Goal: Consume media (video, audio)

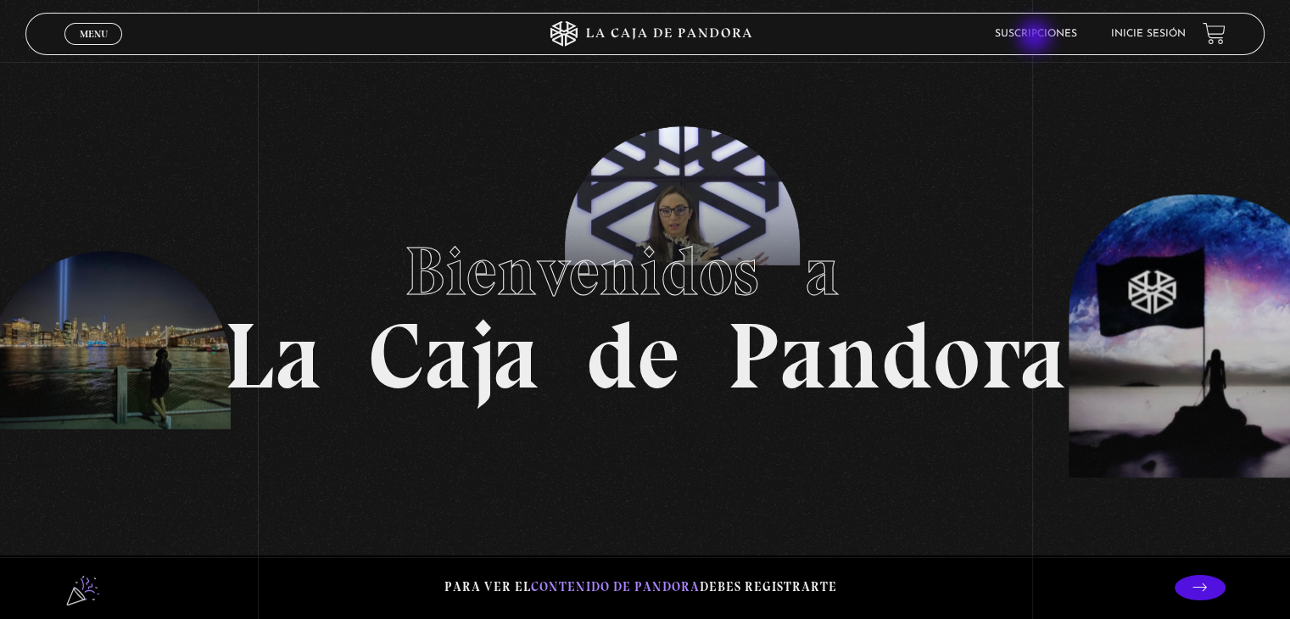
click at [1036, 38] on link "Suscripciones" at bounding box center [1036, 34] width 82 height 10
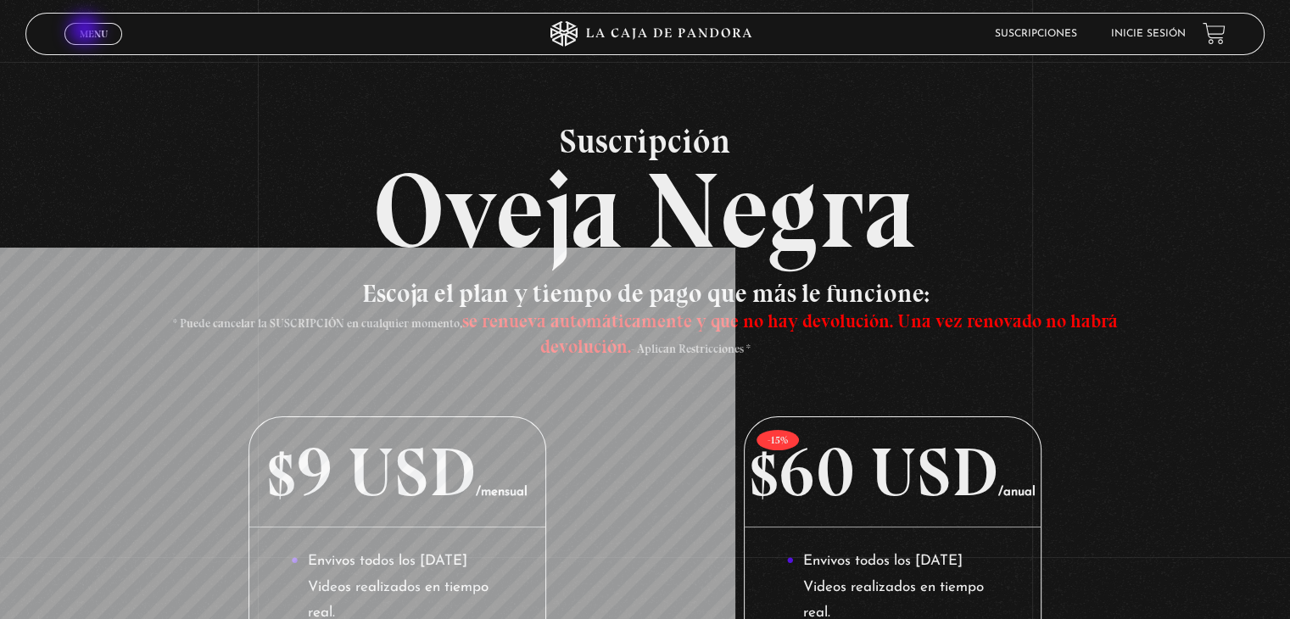
click at [86, 31] on span "Menu" at bounding box center [94, 34] width 28 height 10
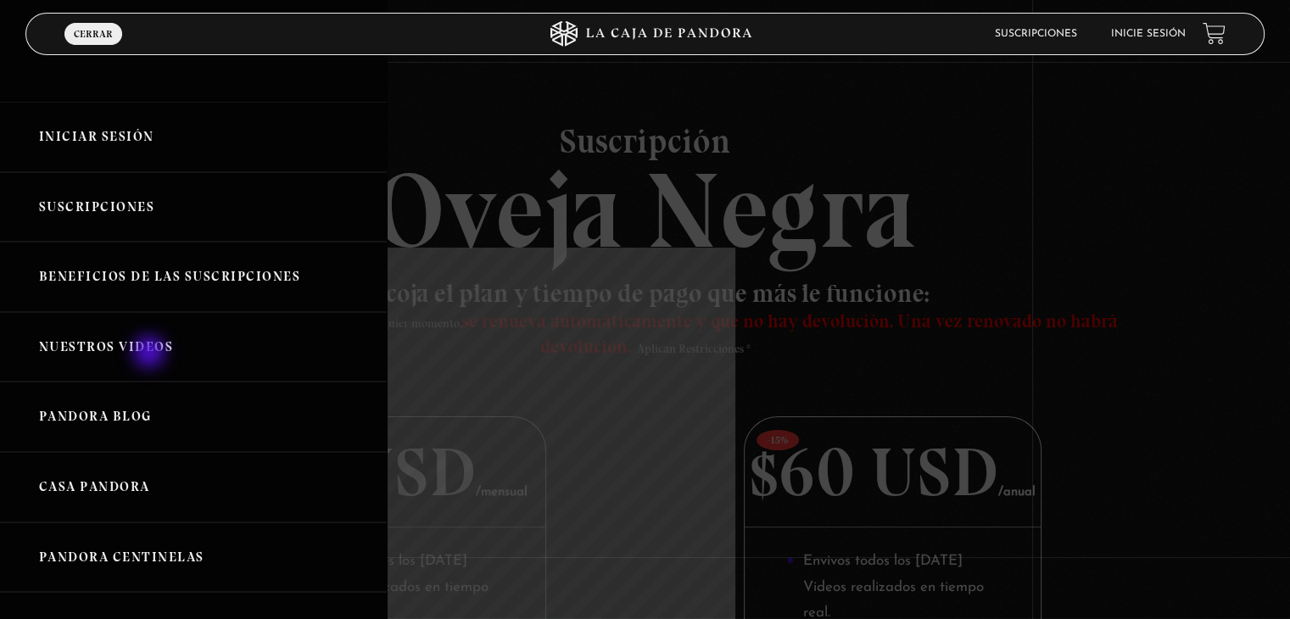
click at [151, 353] on link "Nuestros Videos" at bounding box center [193, 347] width 387 height 70
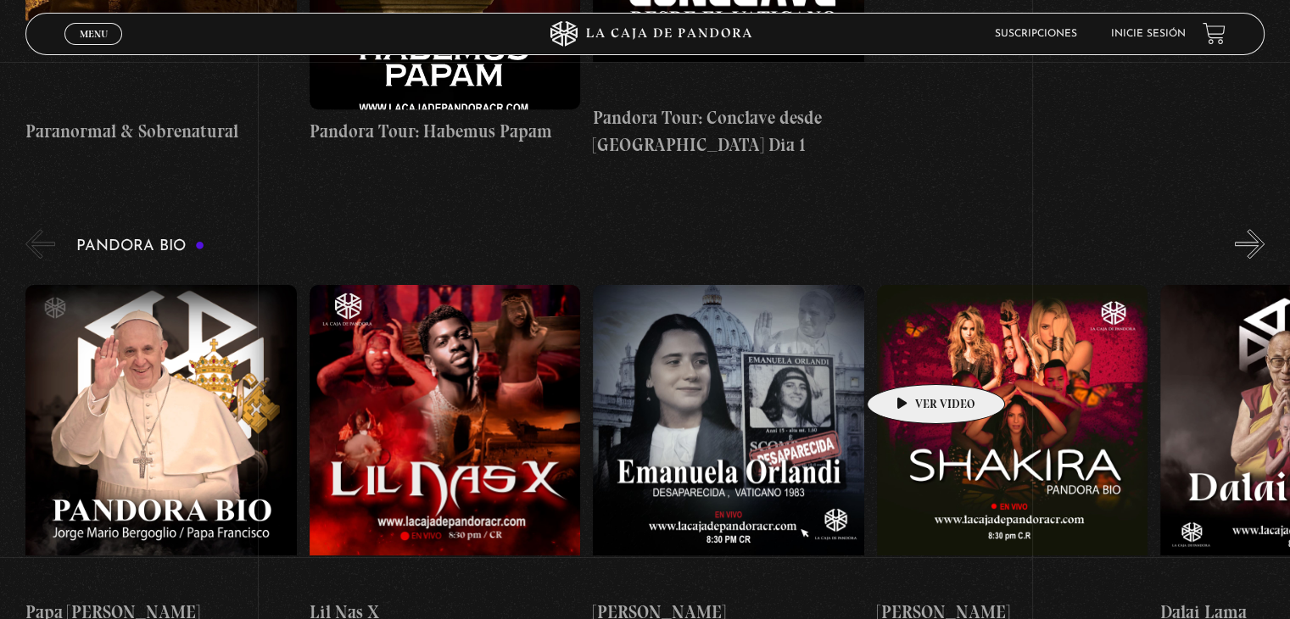
scroll to position [1611, 0]
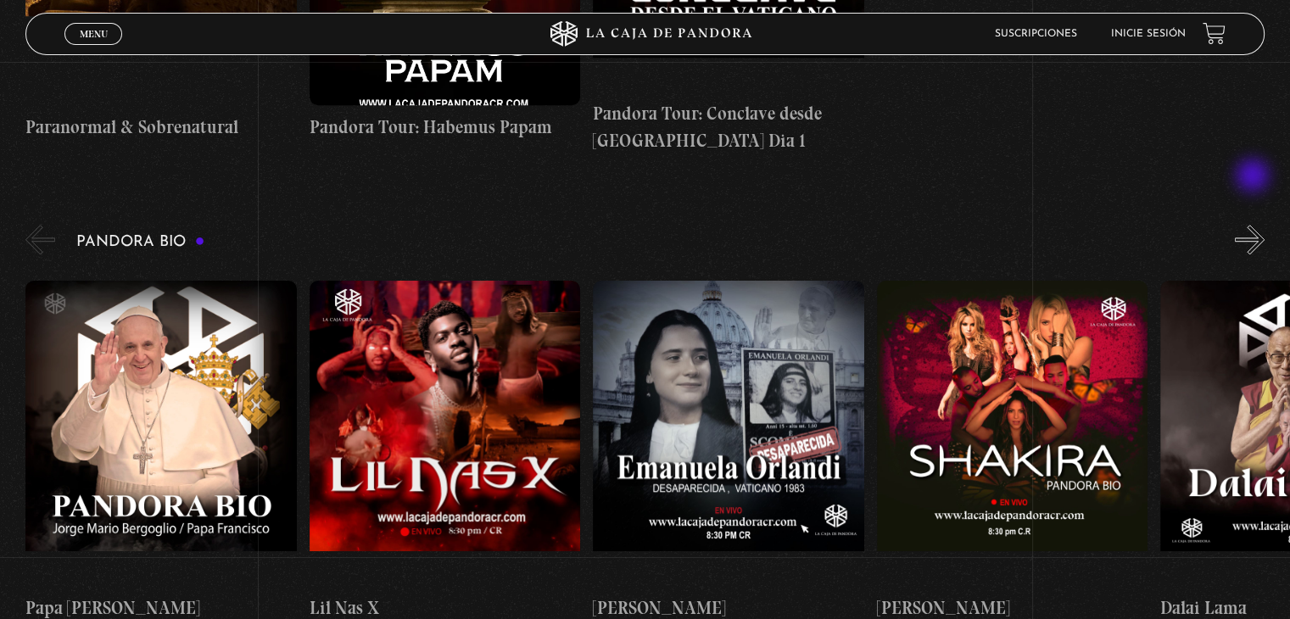
click at [1256, 225] on button "»" at bounding box center [1250, 240] width 30 height 30
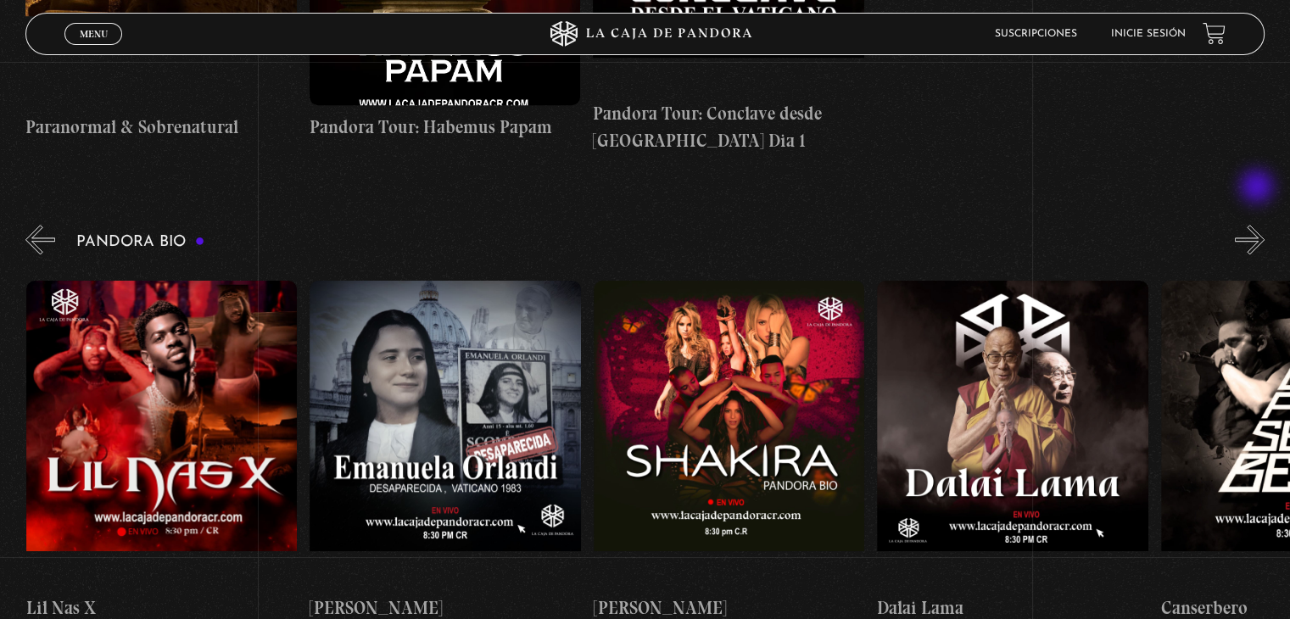
click at [1258, 225] on button "»" at bounding box center [1250, 240] width 30 height 30
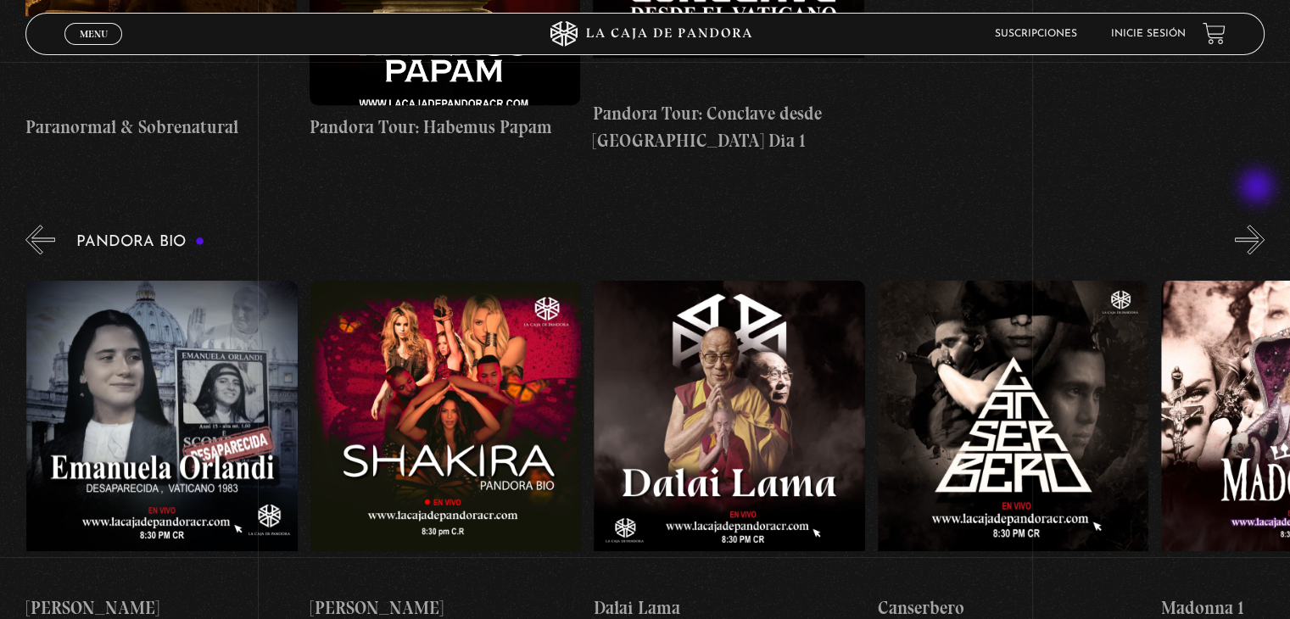
scroll to position [0, 566]
click at [1258, 225] on button "»" at bounding box center [1250, 240] width 30 height 30
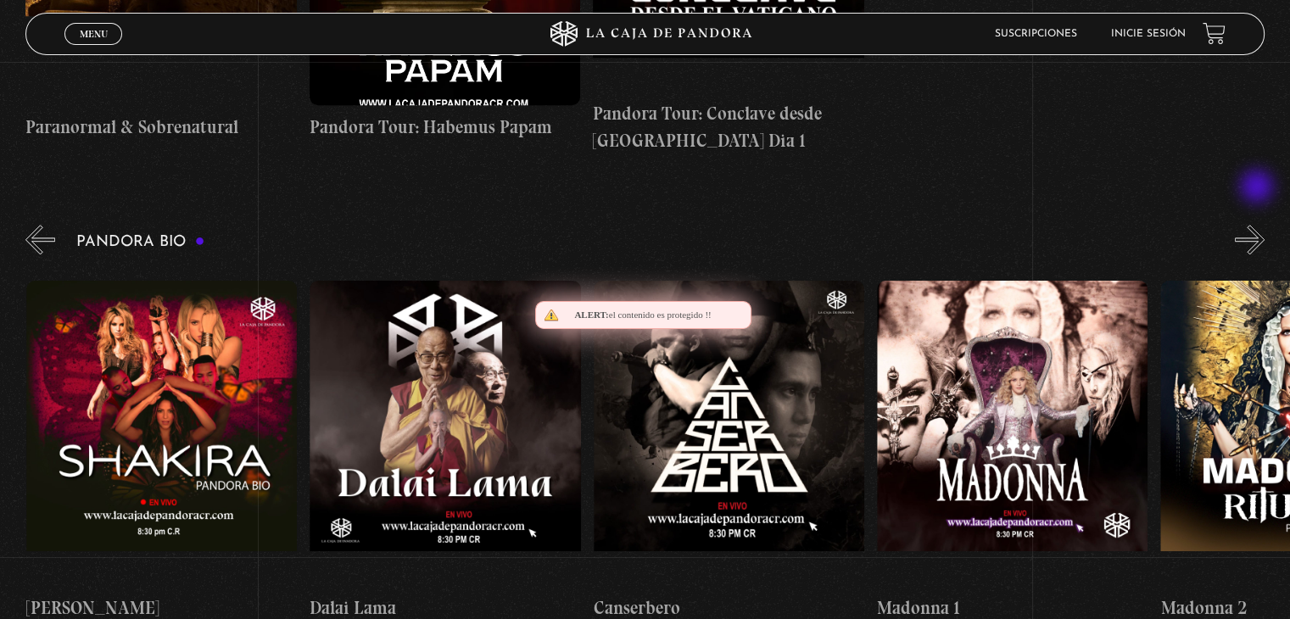
click at [1258, 225] on button "»" at bounding box center [1250, 240] width 30 height 30
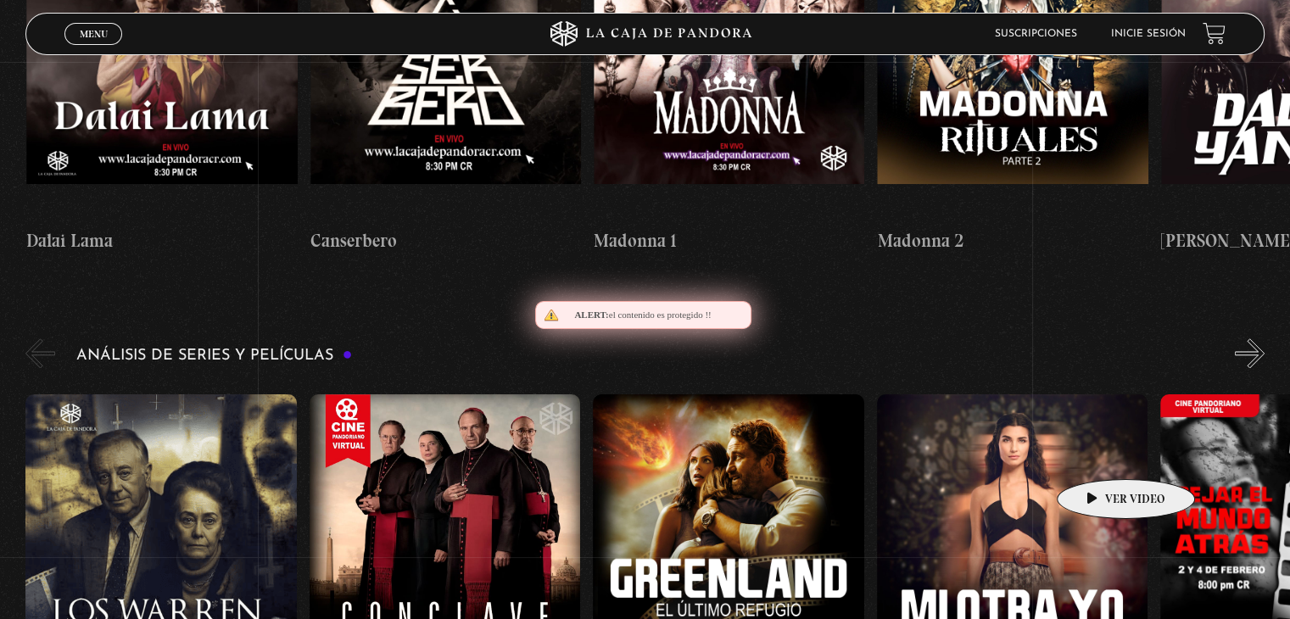
scroll to position [2035, 0]
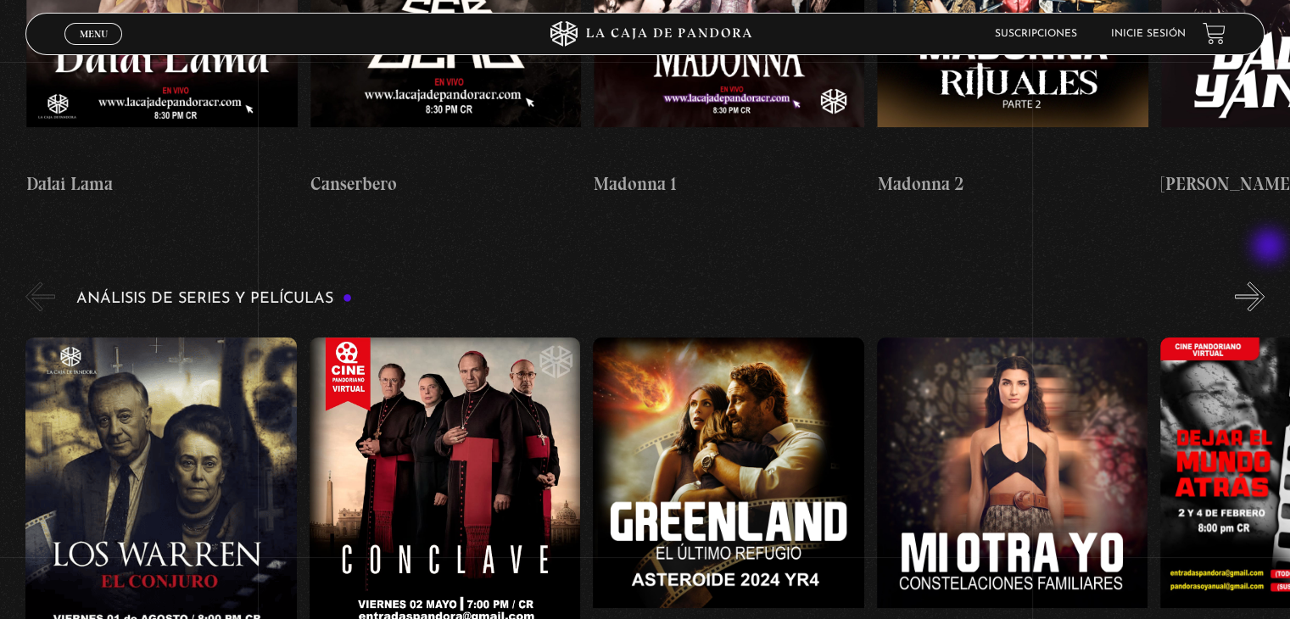
click at [1264, 282] on button "»" at bounding box center [1250, 297] width 30 height 30
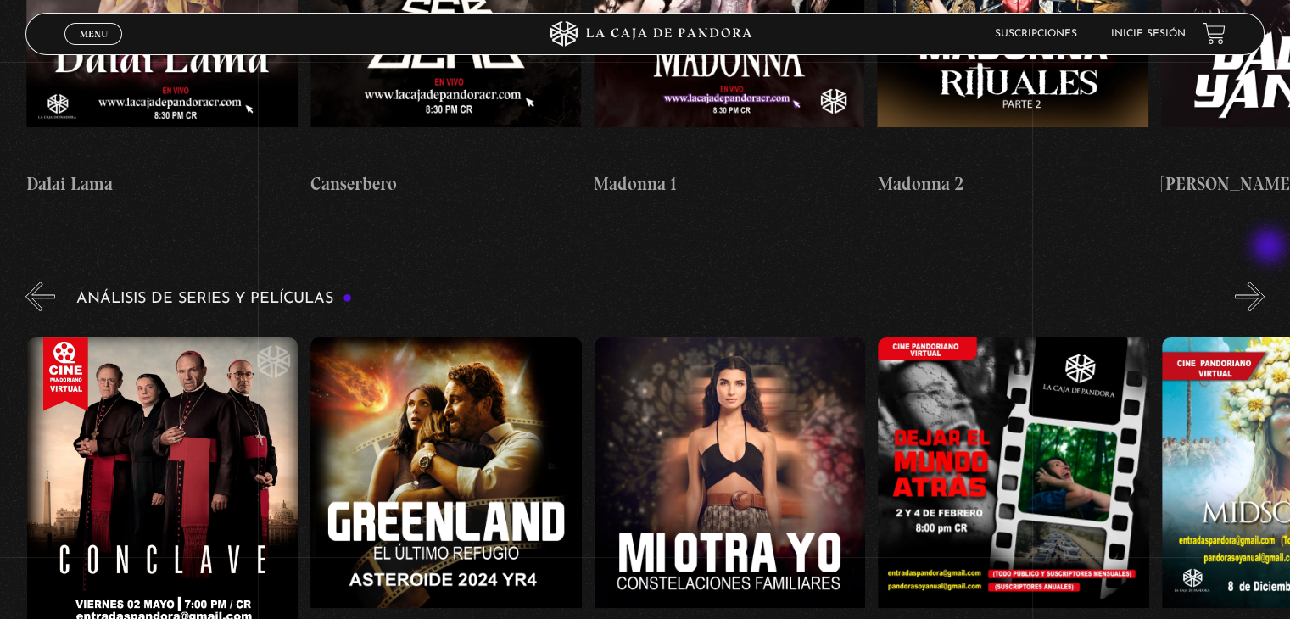
scroll to position [0, 283]
click at [1264, 282] on button "»" at bounding box center [1250, 297] width 30 height 30
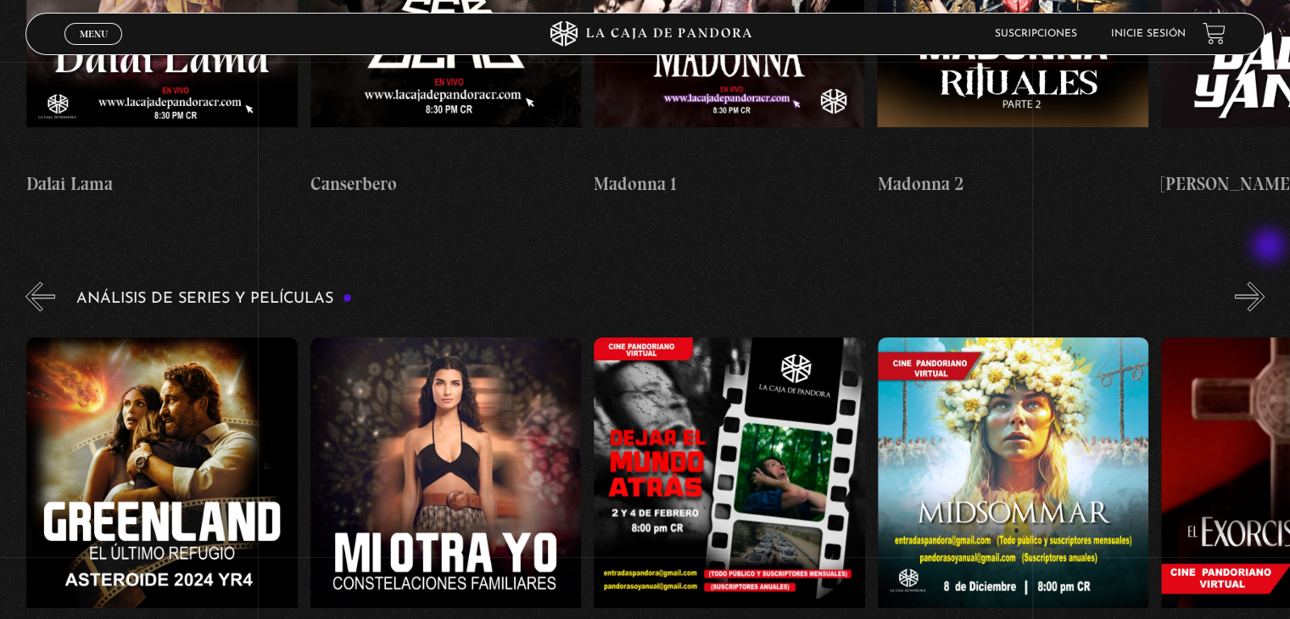
click at [1264, 282] on button "»" at bounding box center [1250, 297] width 30 height 30
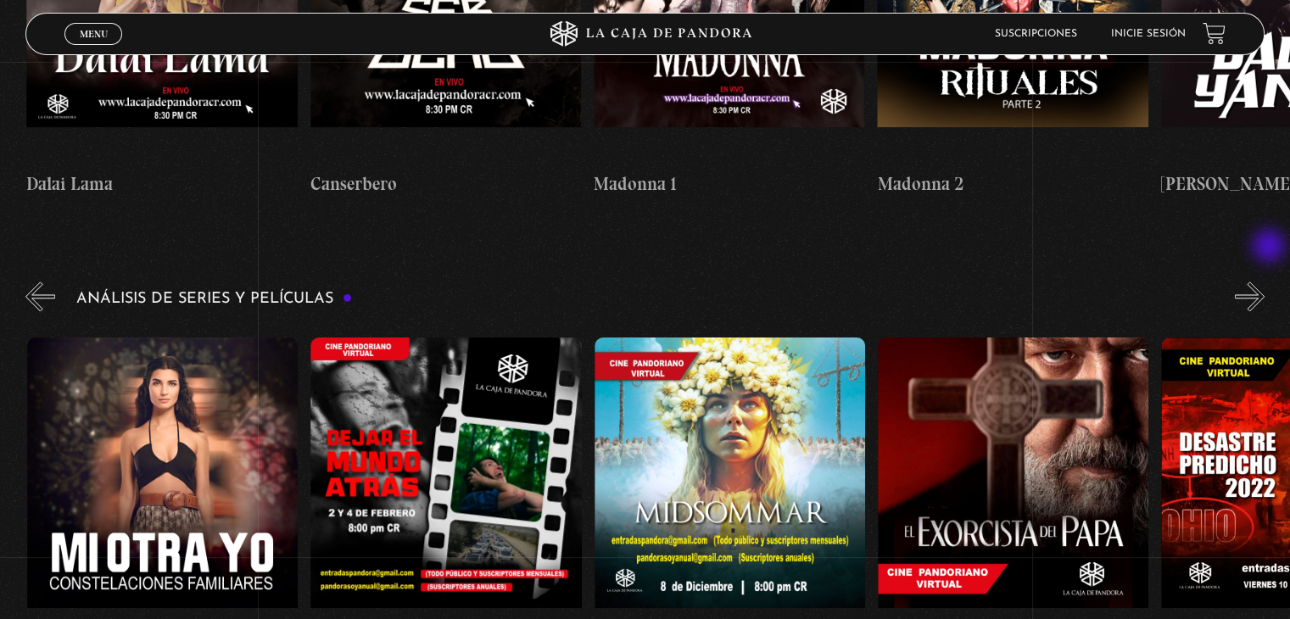
scroll to position [0, 851]
click at [1264, 282] on button "»" at bounding box center [1250, 297] width 30 height 30
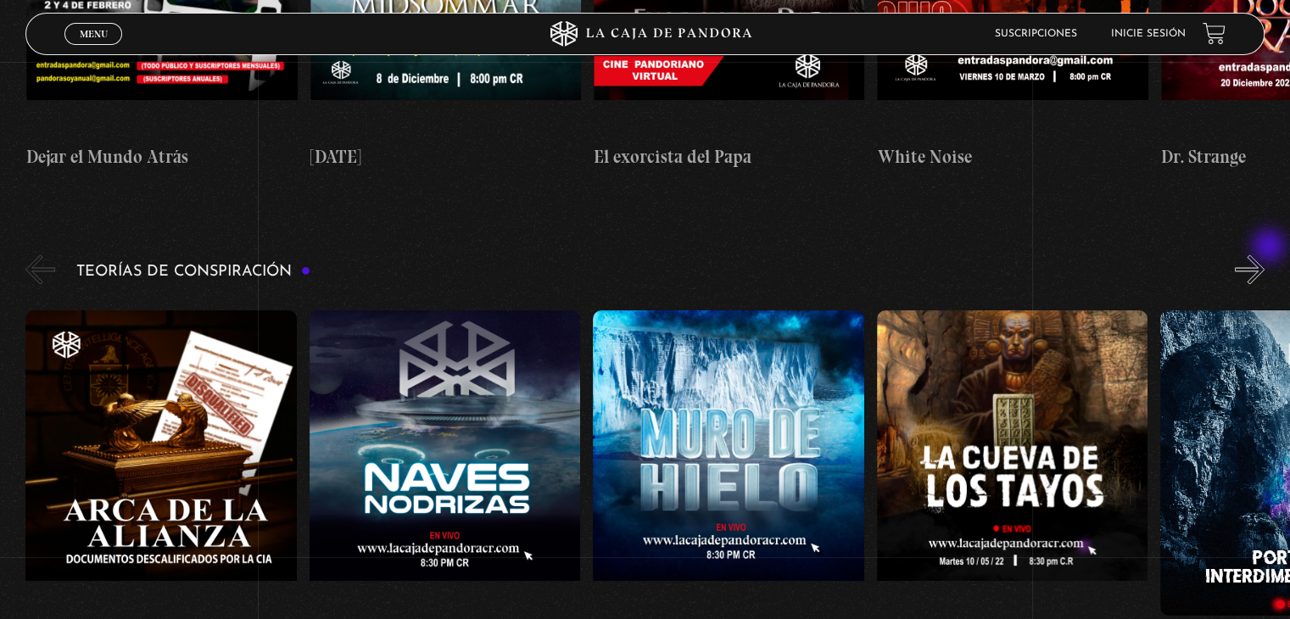
scroll to position [2544, 0]
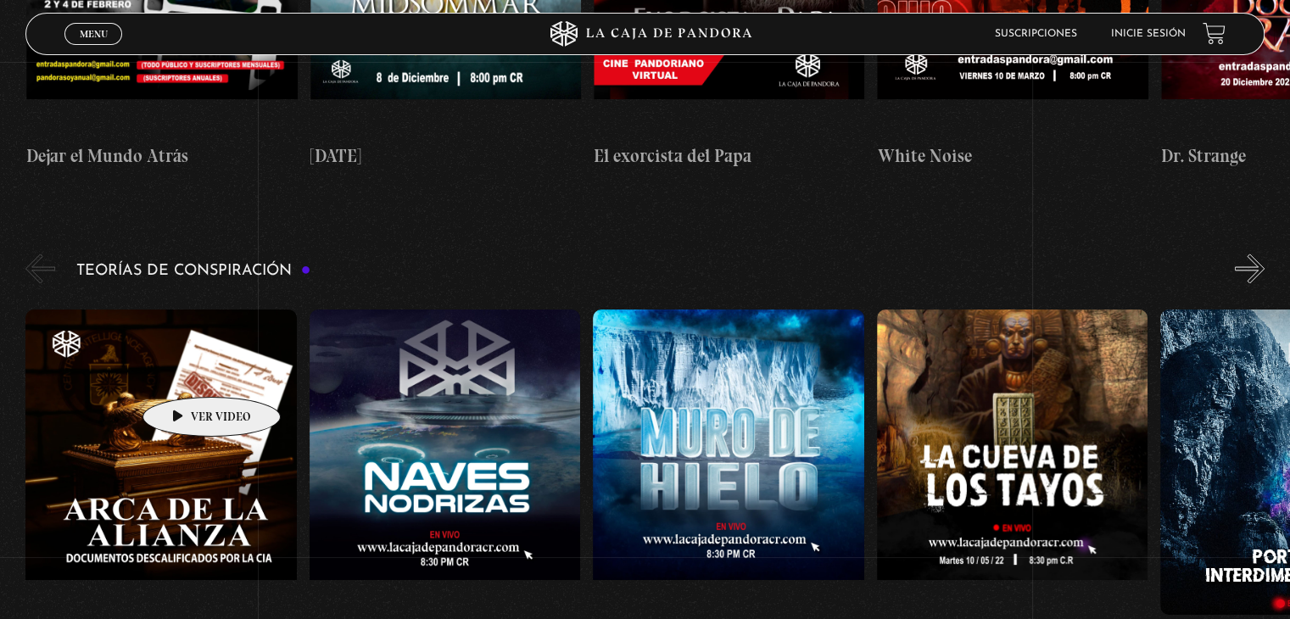
click at [185, 371] on figure at bounding box center [160, 462] width 271 height 305
